Goal: Check status: Check status

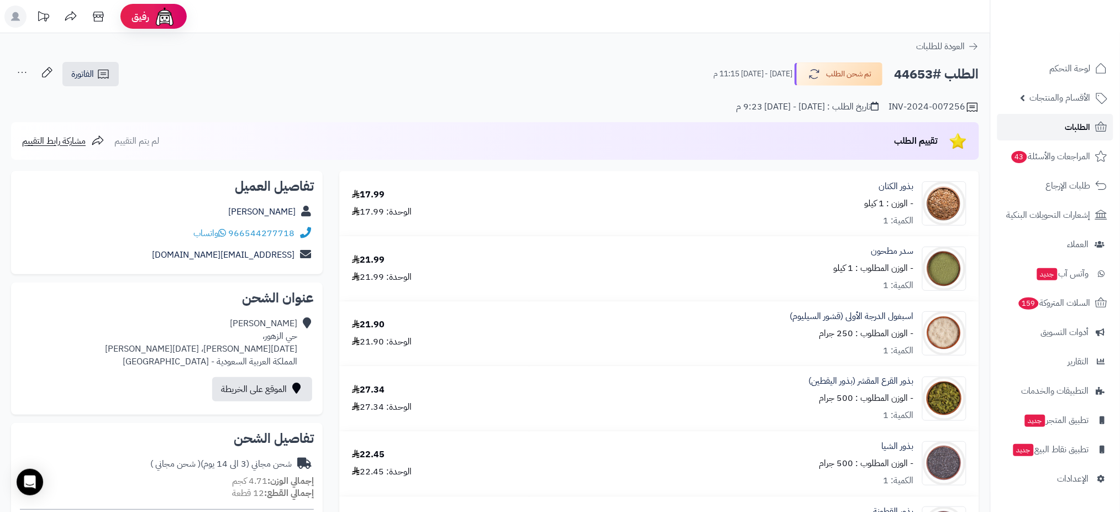
click at [1089, 121] on span "الطلبات" at bounding box center [1077, 126] width 25 height 15
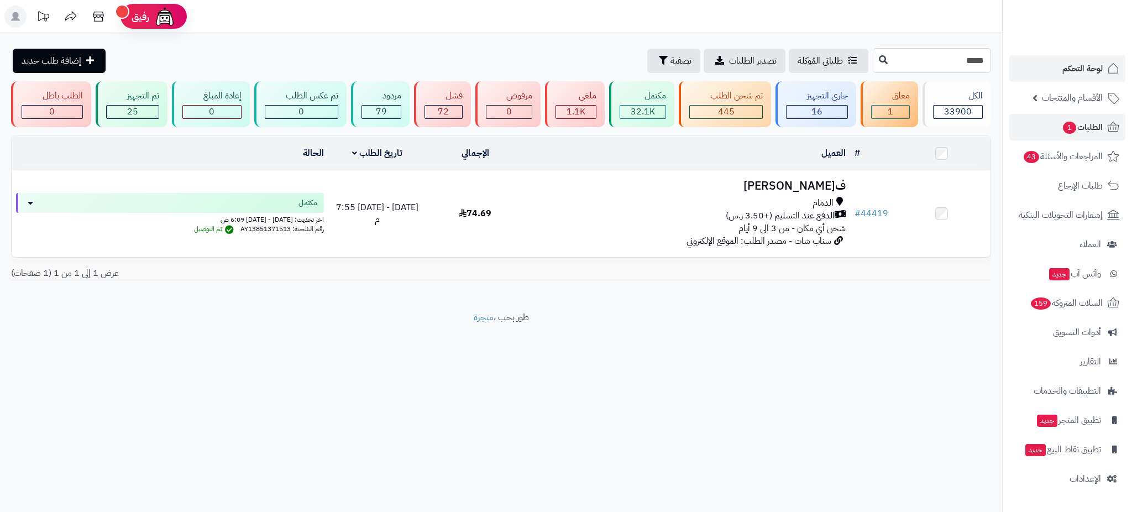
drag, startPoint x: 955, startPoint y: 60, endPoint x: 1053, endPoint y: 58, distance: 97.8
click at [1053, 58] on div "رفيق ! الطلبات معالجة مكتمل إرجاع المنتجات العملاء المتواجدون الان 45966 عملاء …" at bounding box center [566, 256] width 1132 height 512
type input "*****"
click at [875, 65] on button at bounding box center [883, 59] width 17 height 21
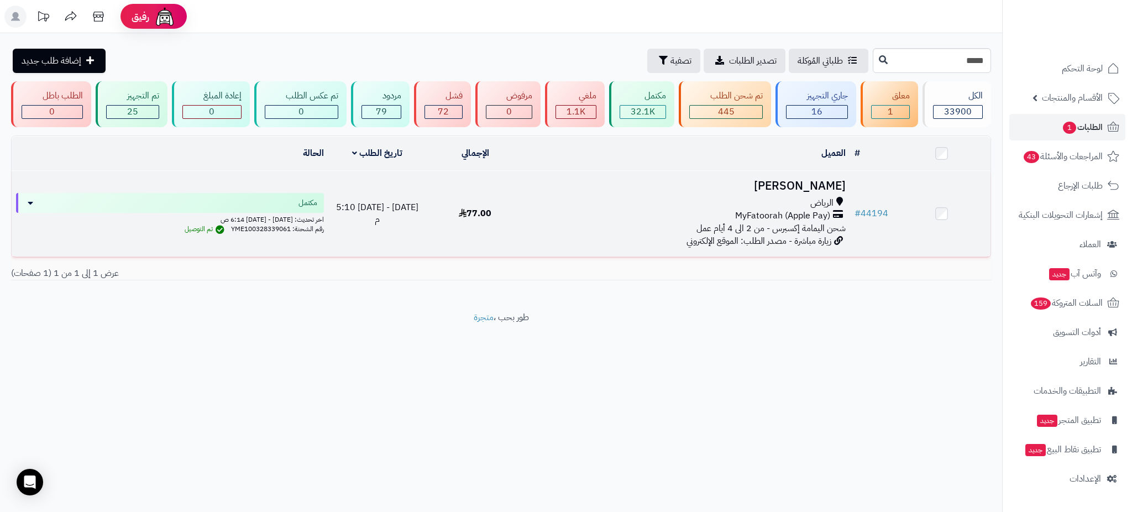
click at [810, 181] on h3 "[PERSON_NAME]" at bounding box center [686, 186] width 317 height 13
